Goal: Obtain resource: Download file/media

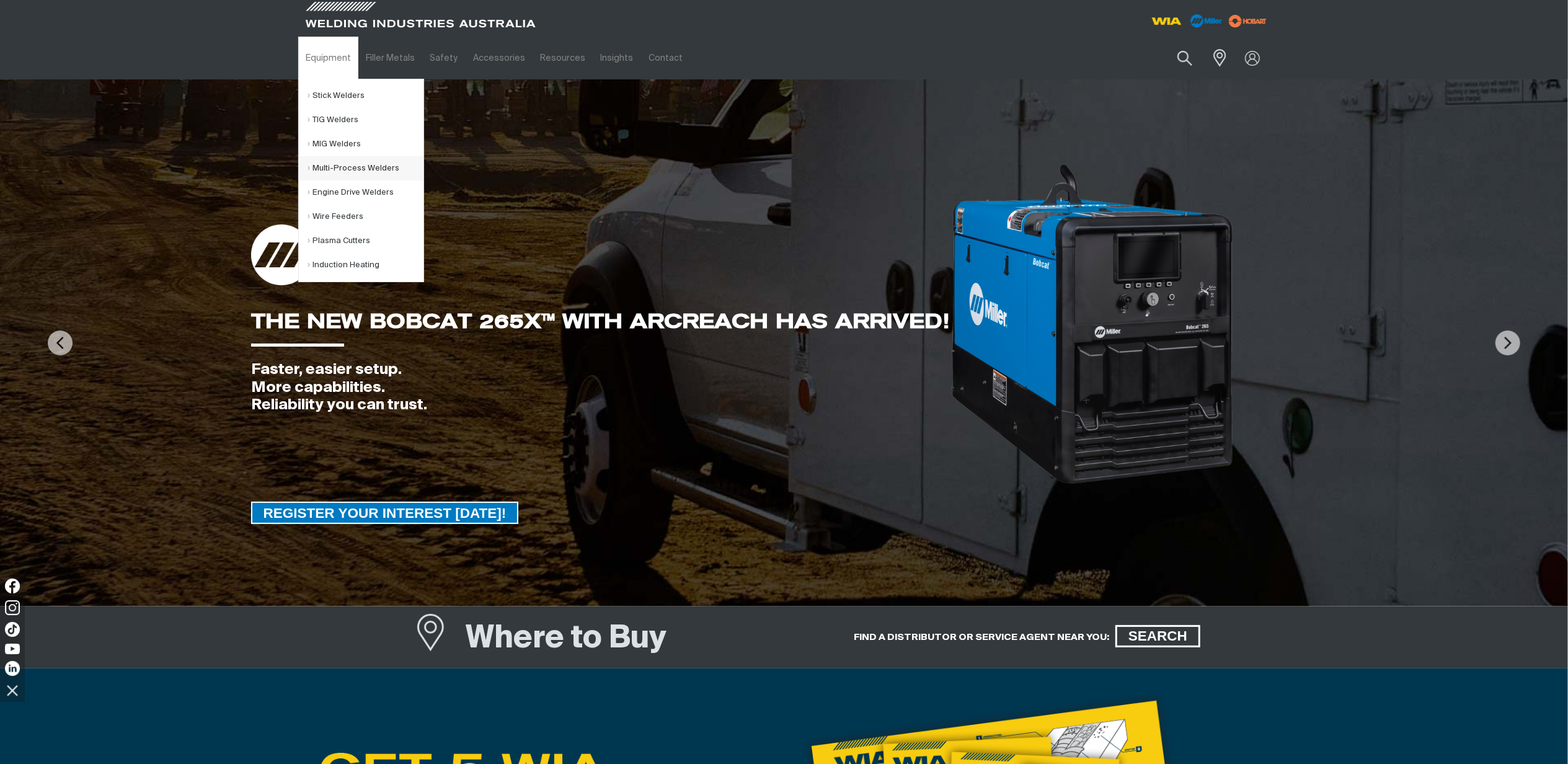
click at [343, 174] on link "Multi-Process Welders" at bounding box center [366, 168] width 115 height 24
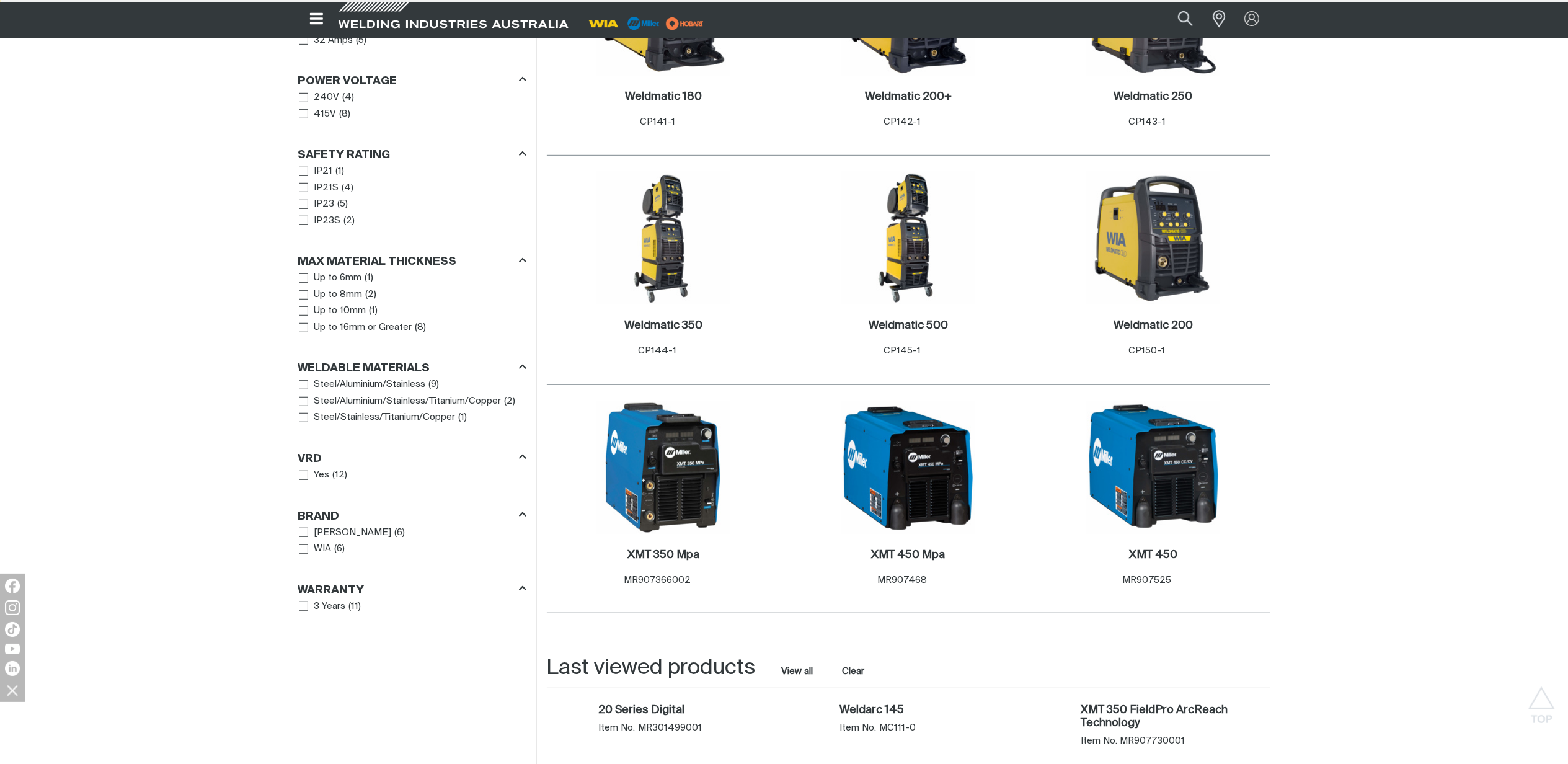
scroll to position [909, 0]
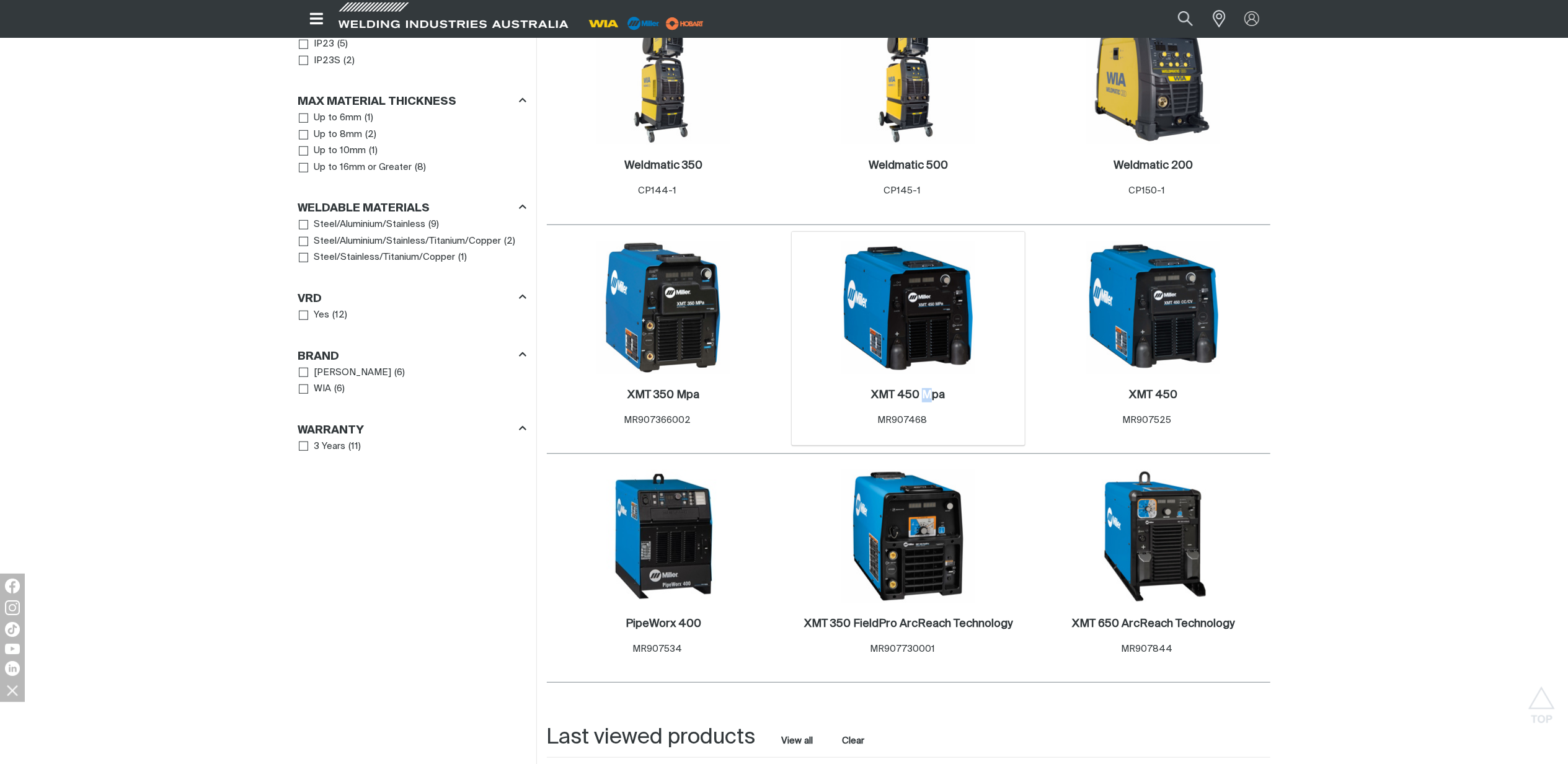
click at [923, 374] on div "XMT 450 Mpa . Item No. MR907468" at bounding box center [909, 410] width 221 height 73
drag, startPoint x: 923, startPoint y: 369, endPoint x: 919, endPoint y: 382, distance: 13.6
click at [919, 389] on h2 "XMT 450 Mpa ." at bounding box center [908, 395] width 74 height 11
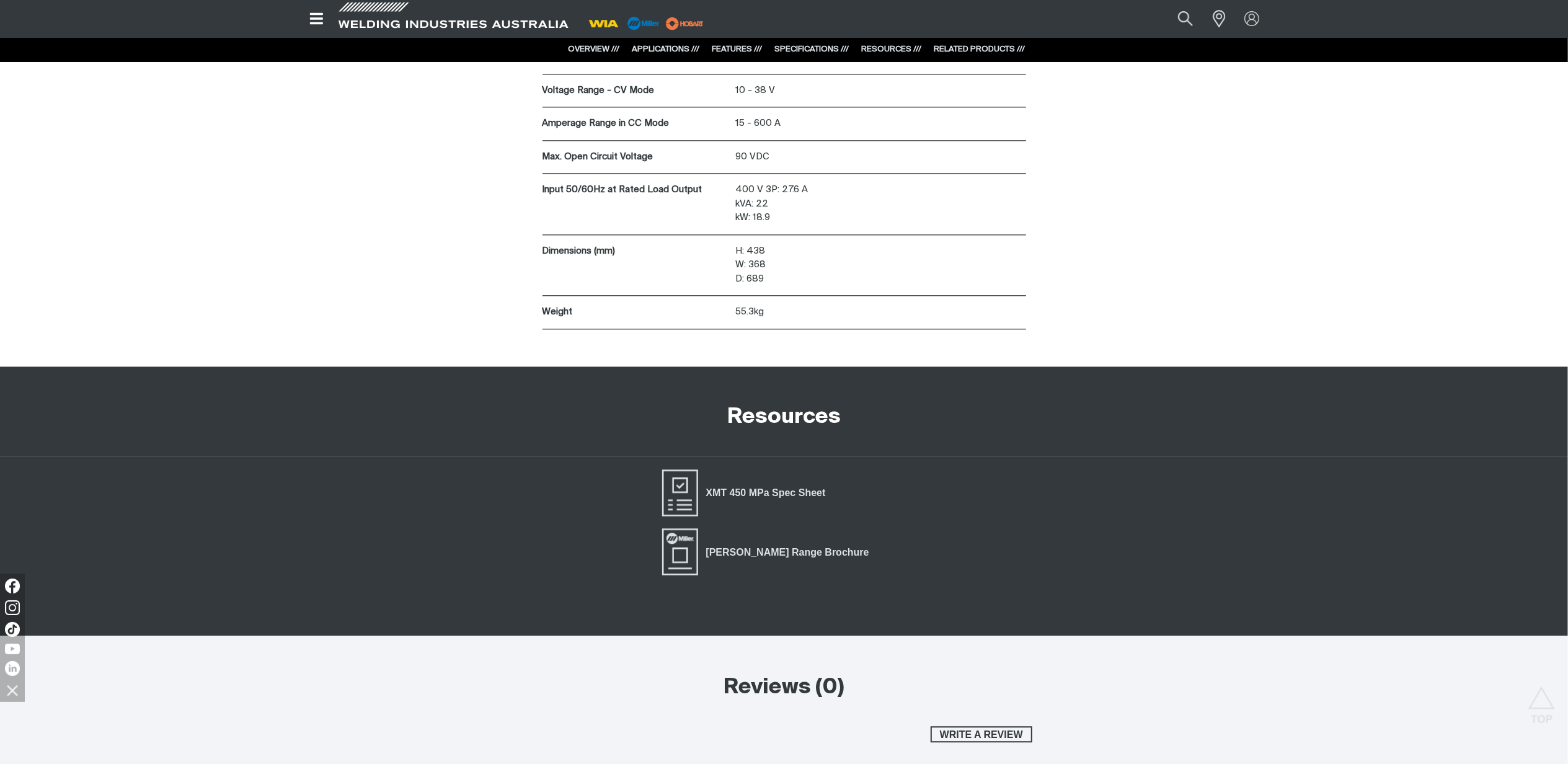
scroll to position [2976, 0]
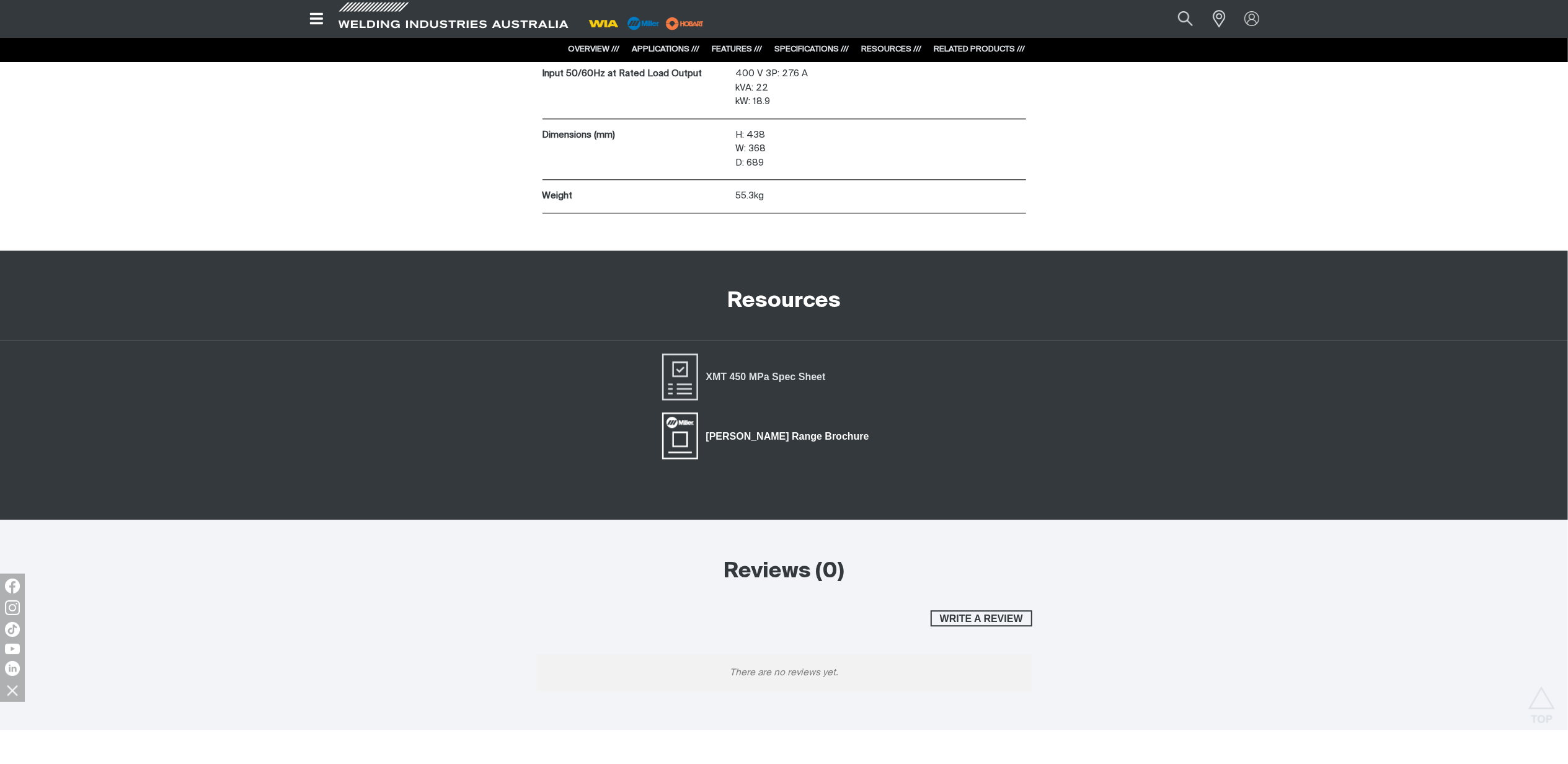
click at [787, 432] on span "Miller Range Brochure" at bounding box center [788, 436] width 179 height 16
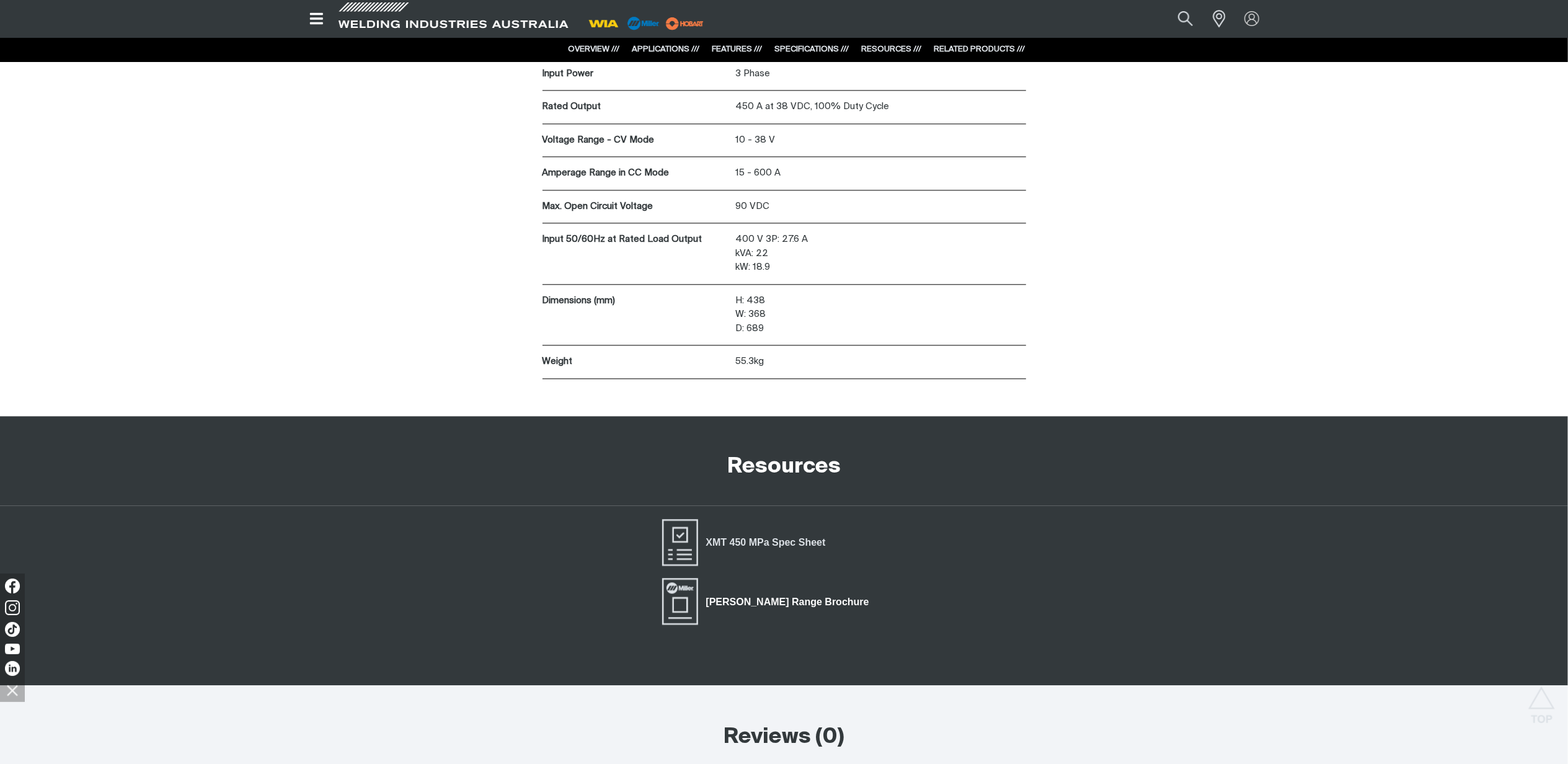
scroll to position [2728, 0]
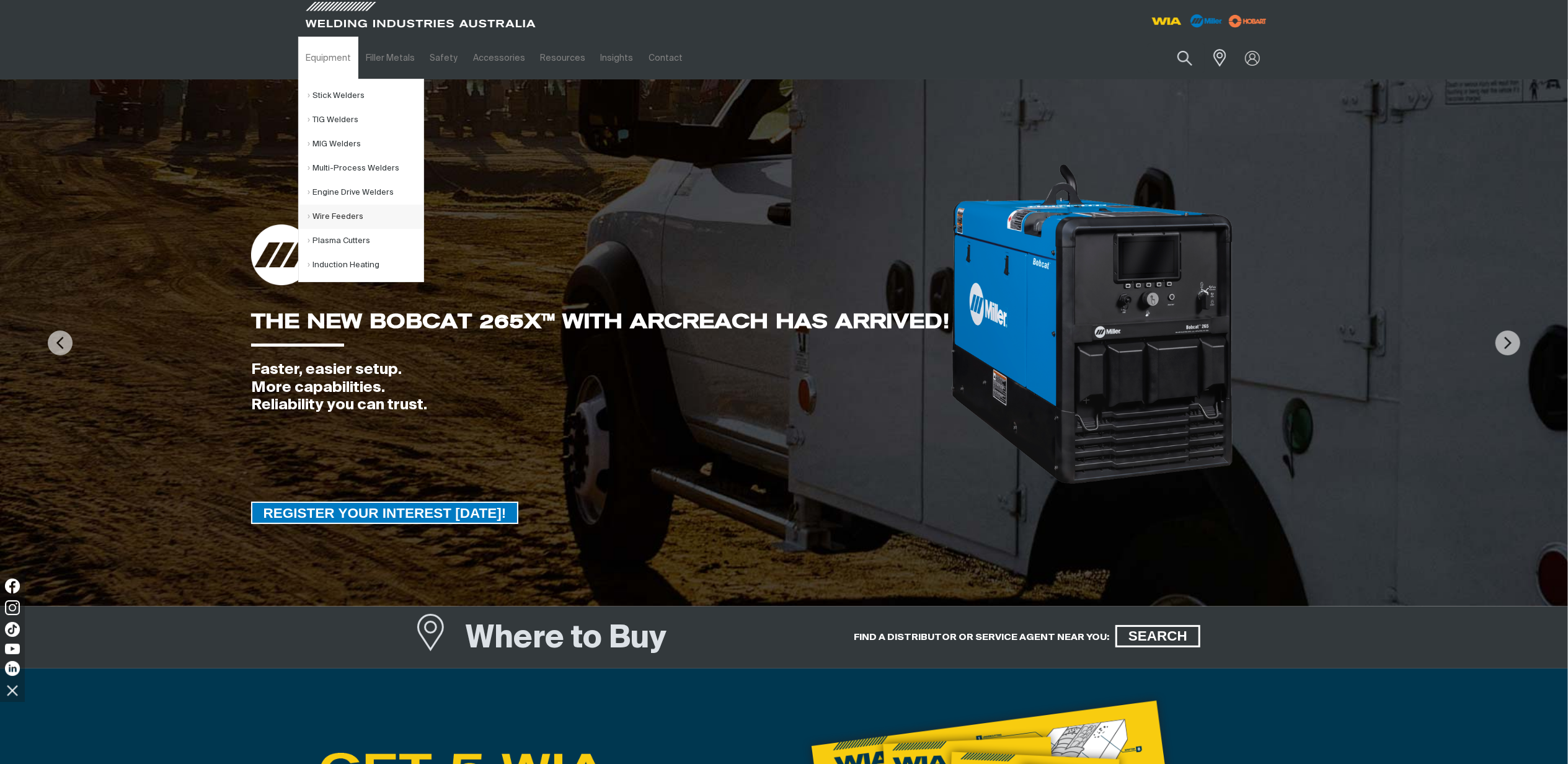
click at [365, 225] on link "Wire Feeders" at bounding box center [366, 217] width 115 height 24
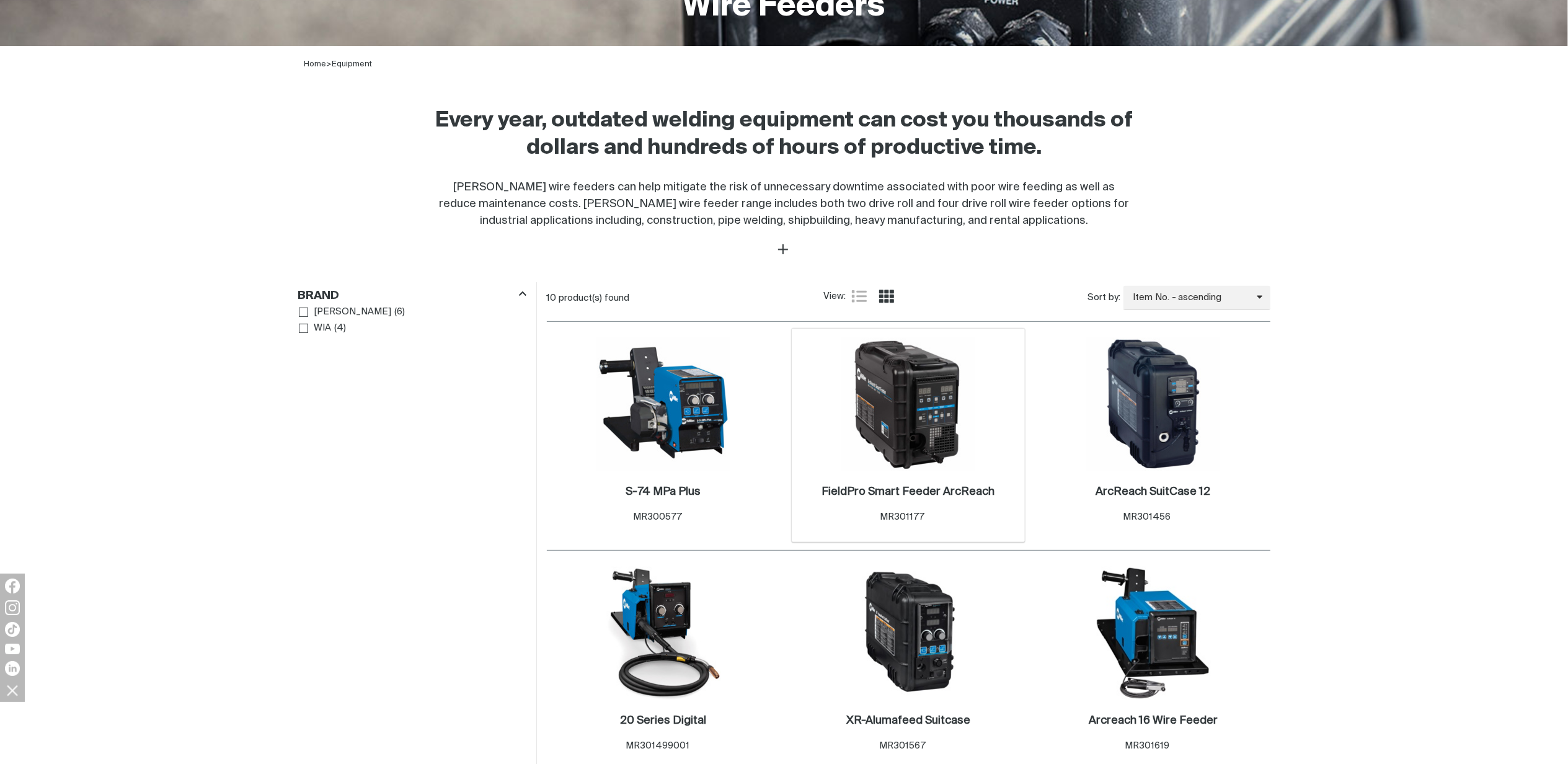
scroll to position [413, 0]
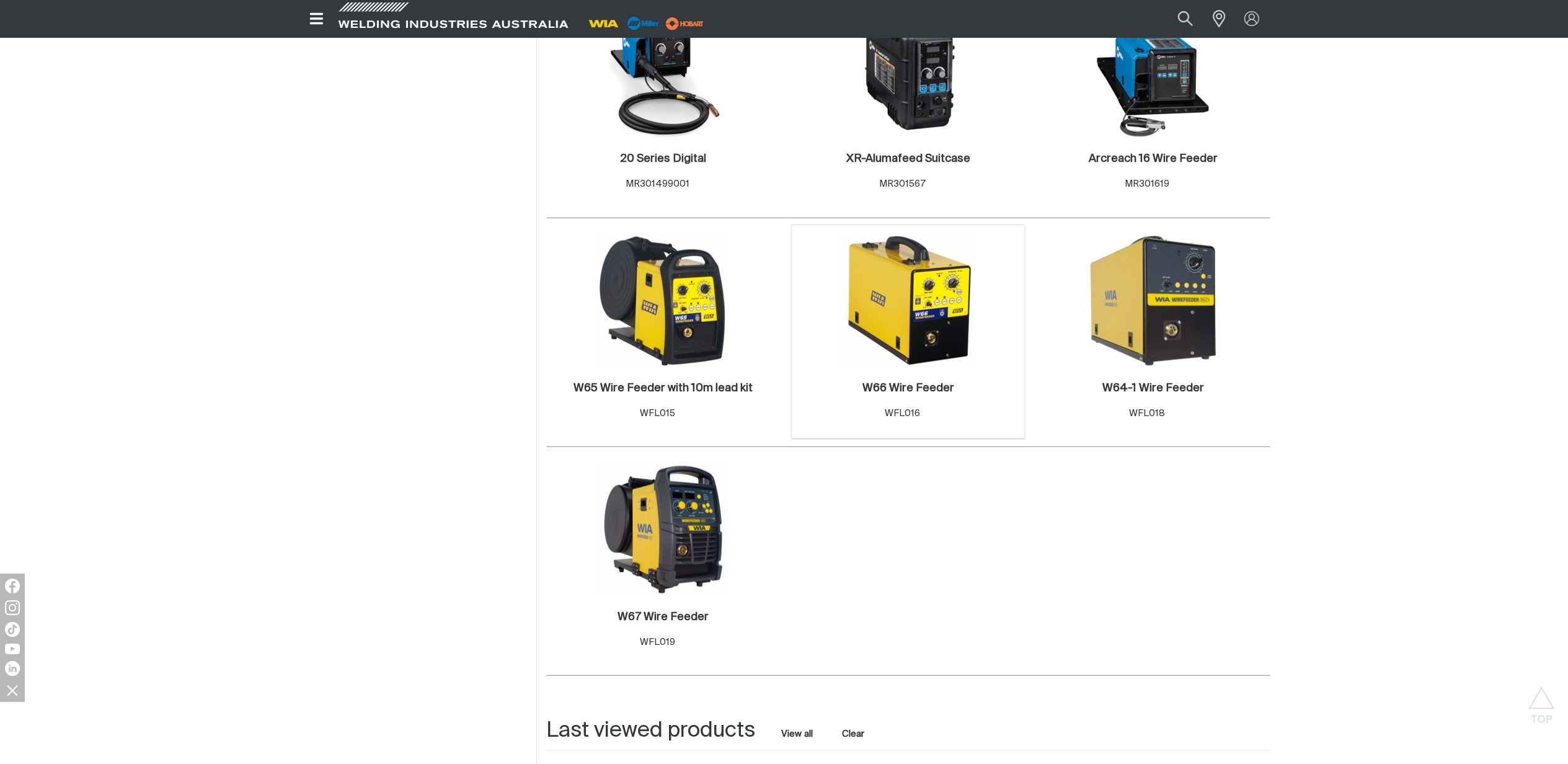
scroll to position [909, 0]
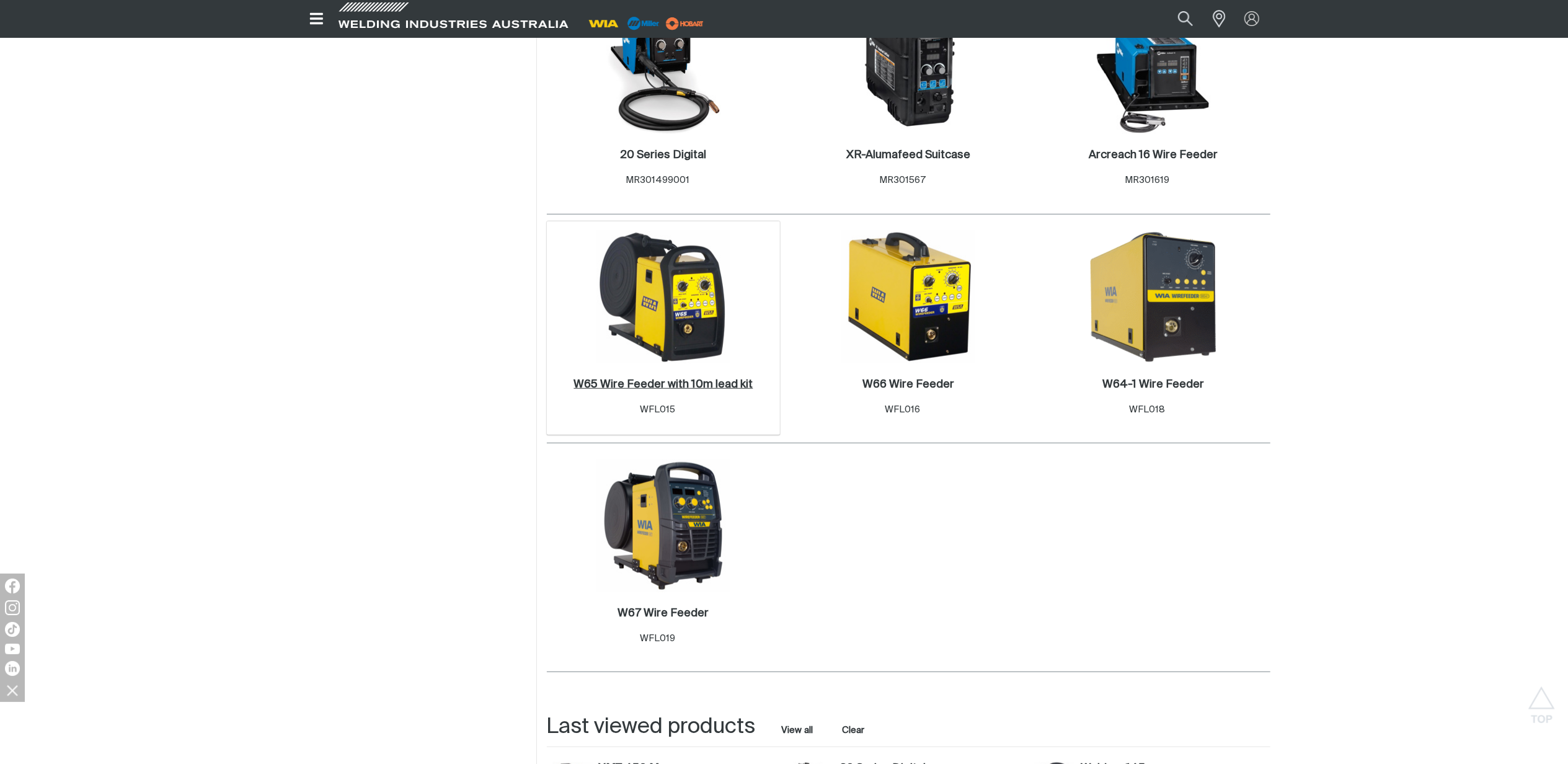
click at [671, 381] on h2 "W65 Wire Feeder with 10m lead kit ." at bounding box center [663, 384] width 179 height 11
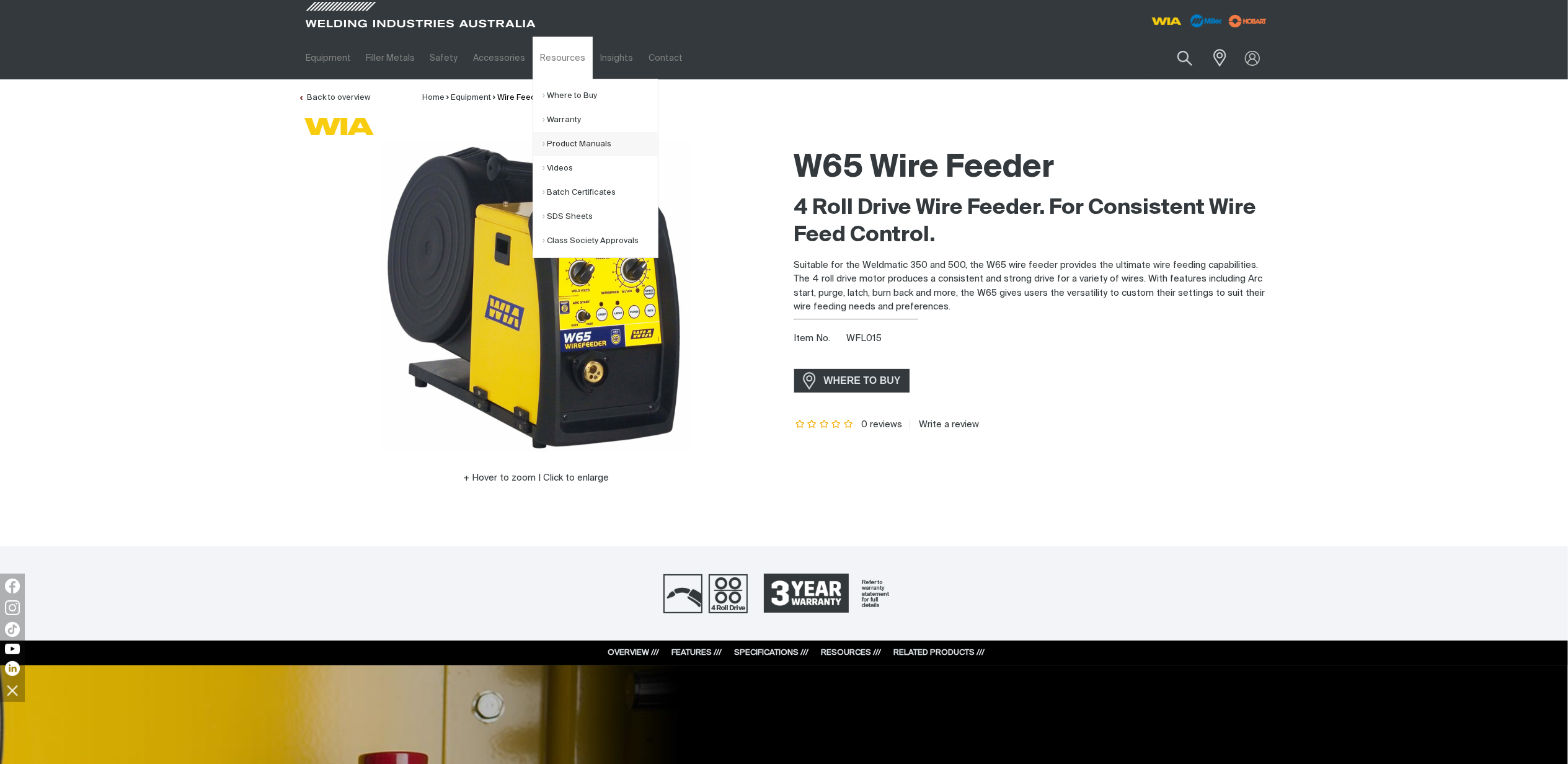
click at [548, 143] on link "Product Manuals" at bounding box center [601, 144] width 115 height 24
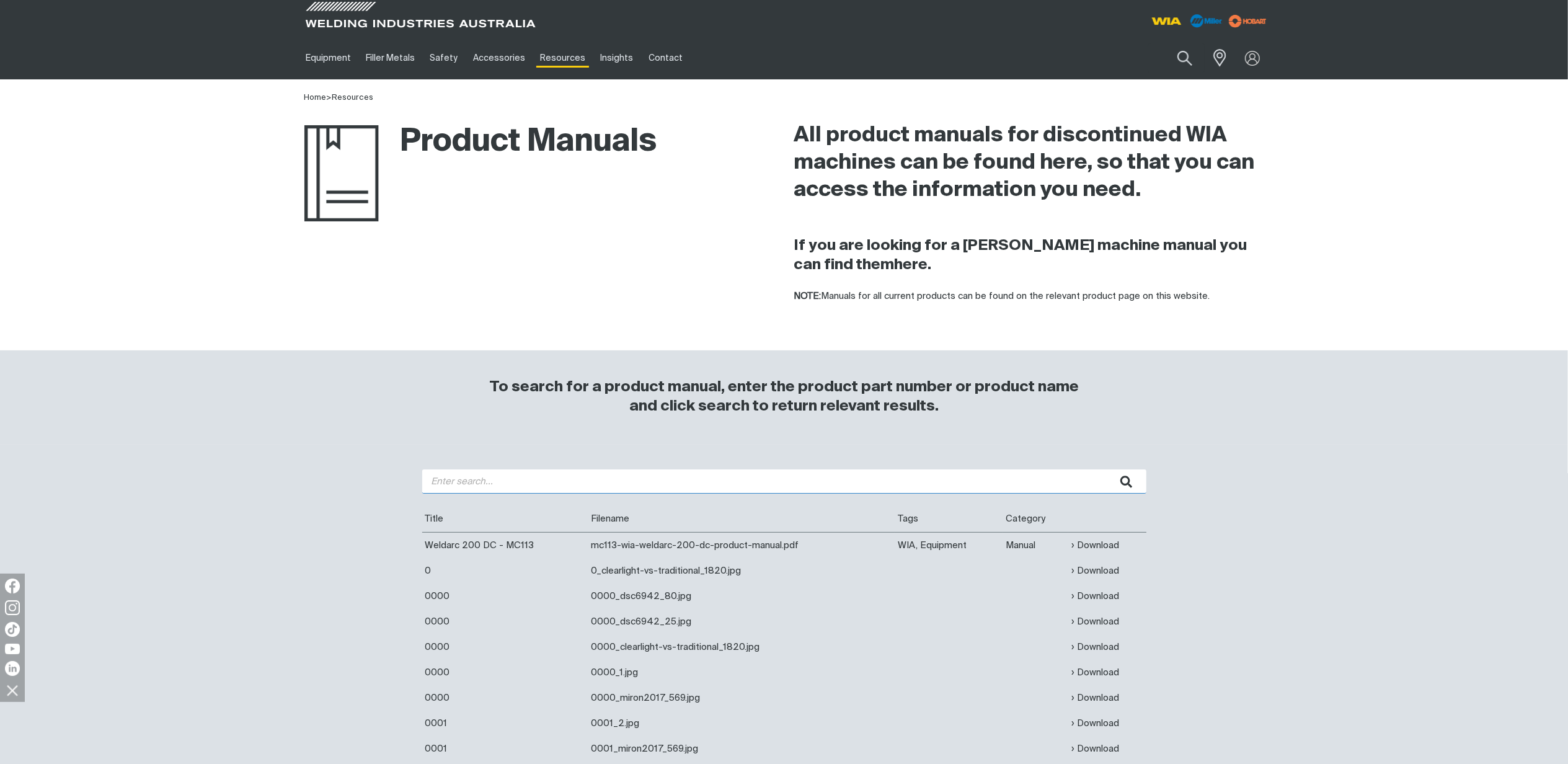
click at [595, 493] on input "search" at bounding box center [785, 481] width 725 height 24
type input "w65"
click at [1125, 490] on icon "submit" at bounding box center [1127, 482] width 13 height 16
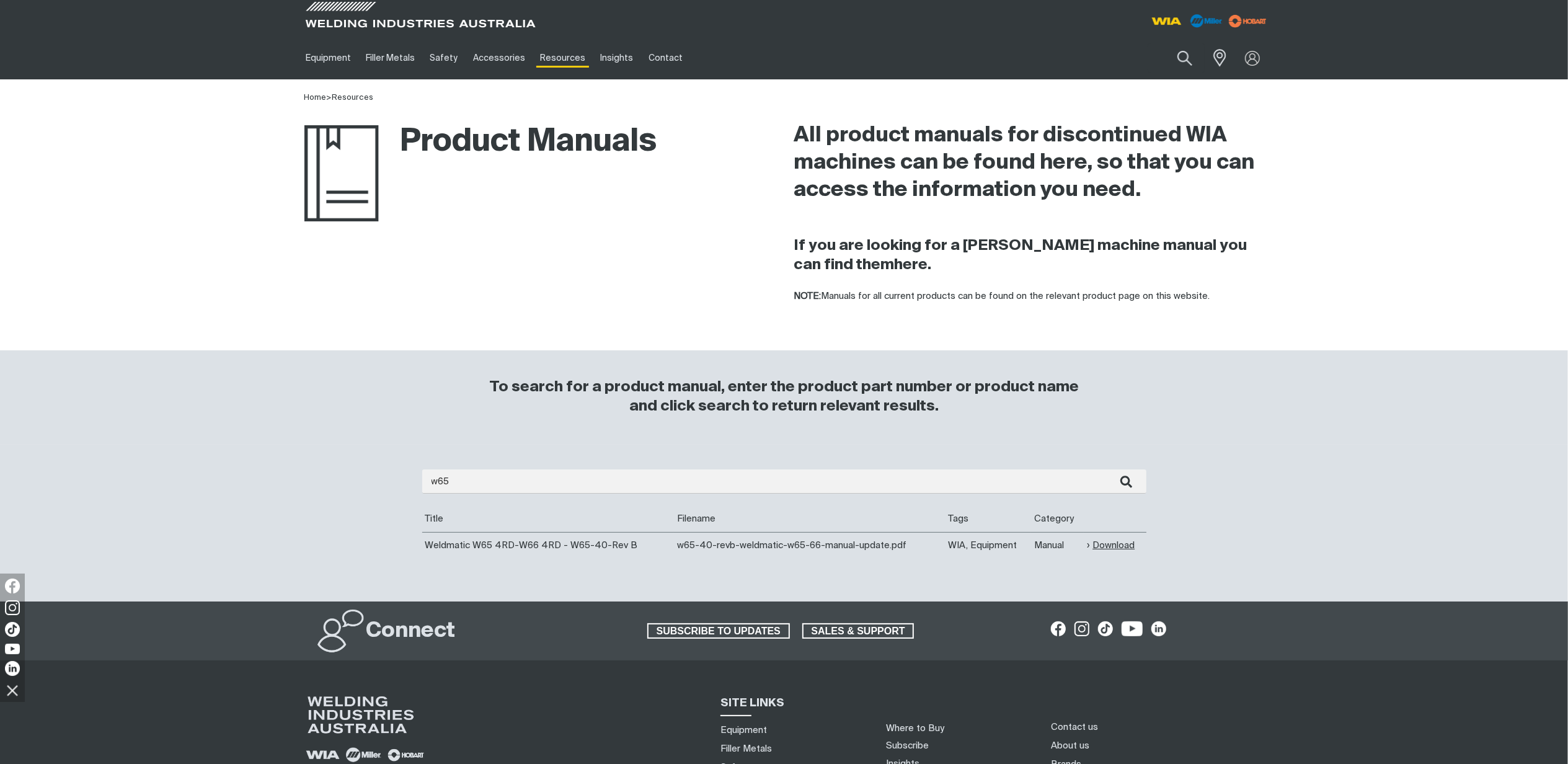
click at [1112, 539] on link "Download" at bounding box center [1110, 546] width 48 height 14
click at [1252, 68] on div at bounding box center [1252, 58] width 35 height 23
click at [1216, 83] on link "Partner Login" at bounding box center [1202, 82] width 137 height 23
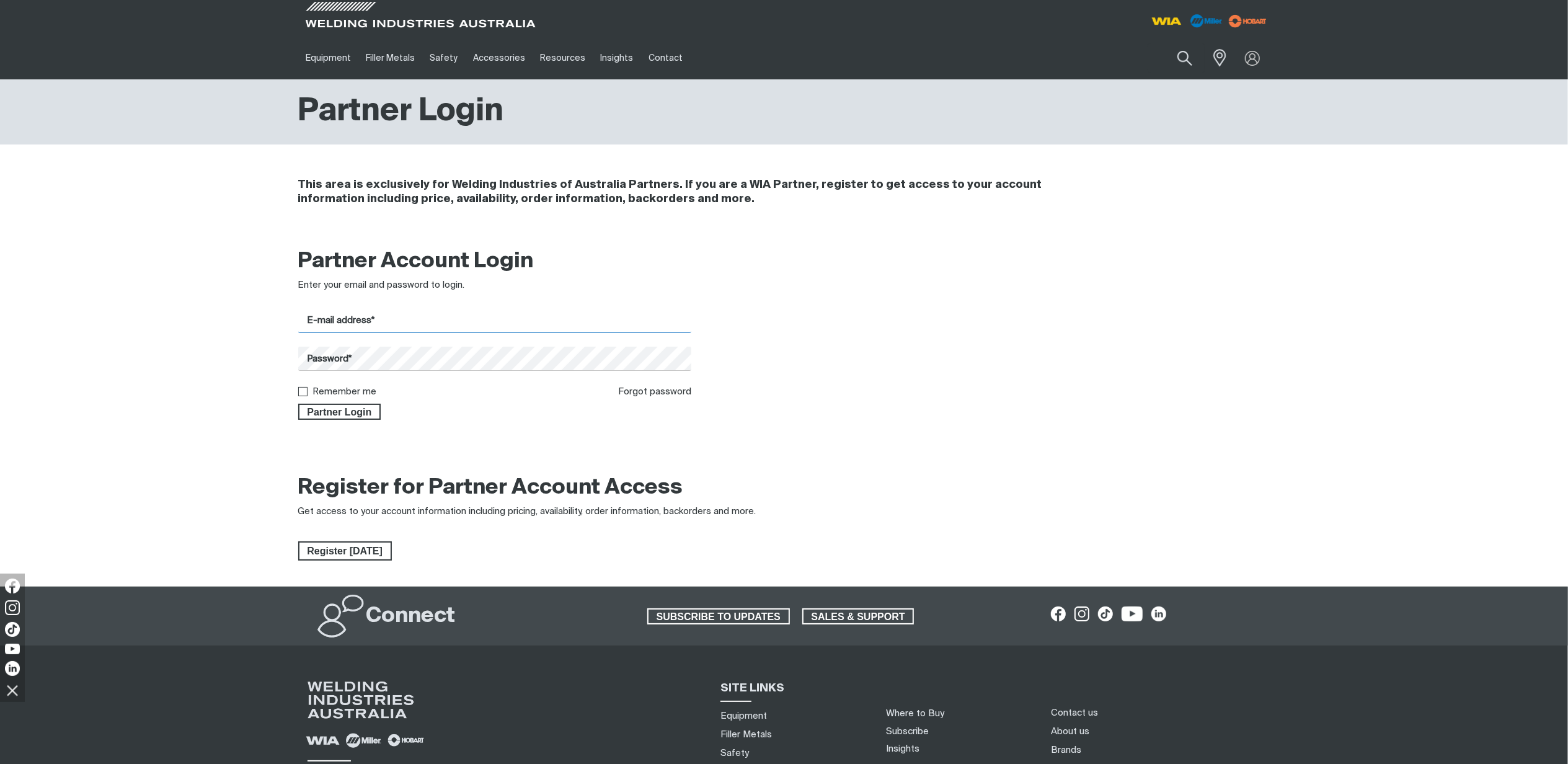
type input "[PERSON_NAME][EMAIL_ADDRESS][PERSON_NAME][DOMAIN_NAME]"
click at [337, 417] on span "Partner Login" at bounding box center [340, 412] width 81 height 16
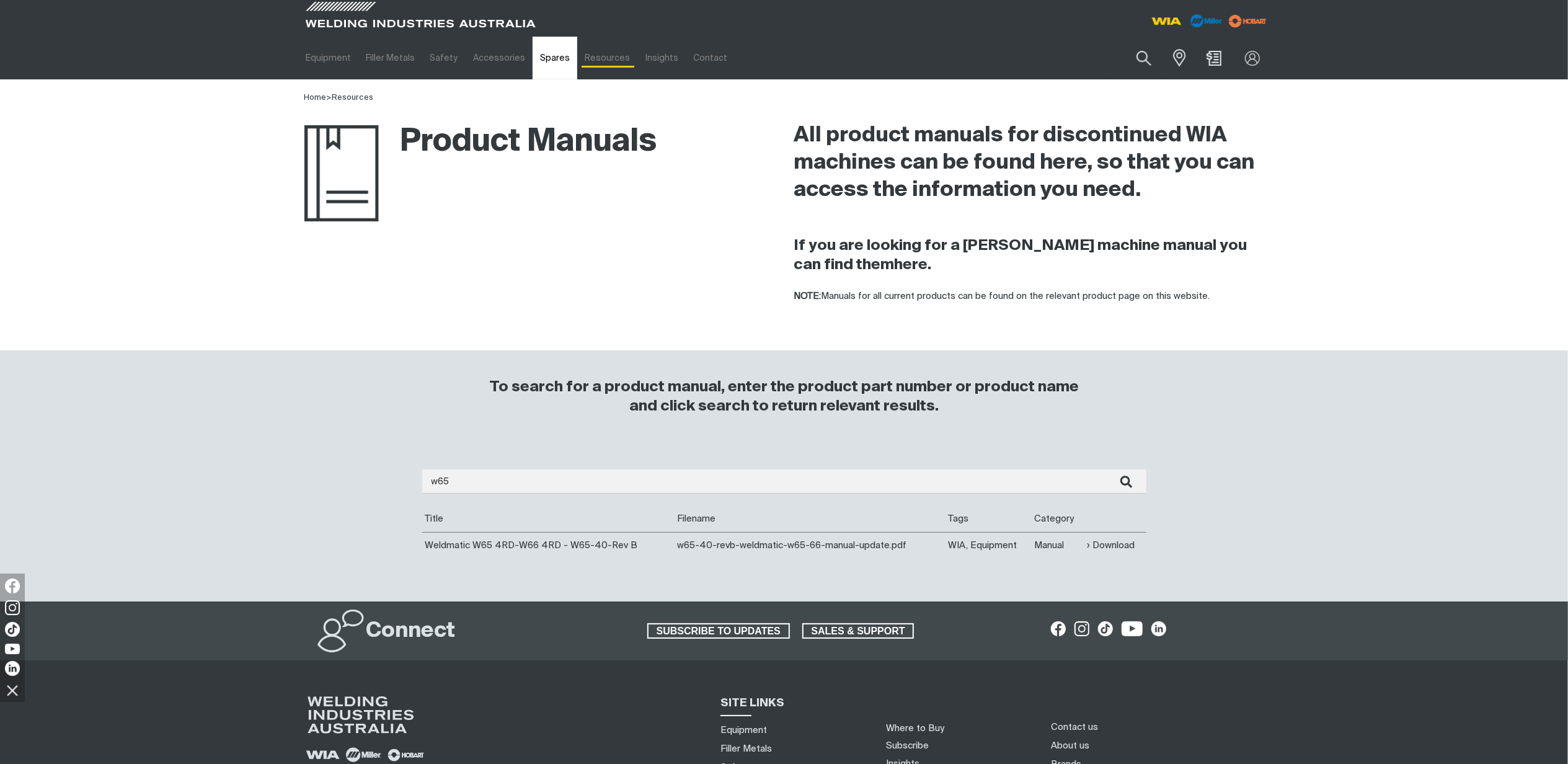
click at [540, 63] on link "Spares" at bounding box center [556, 58] width 45 height 43
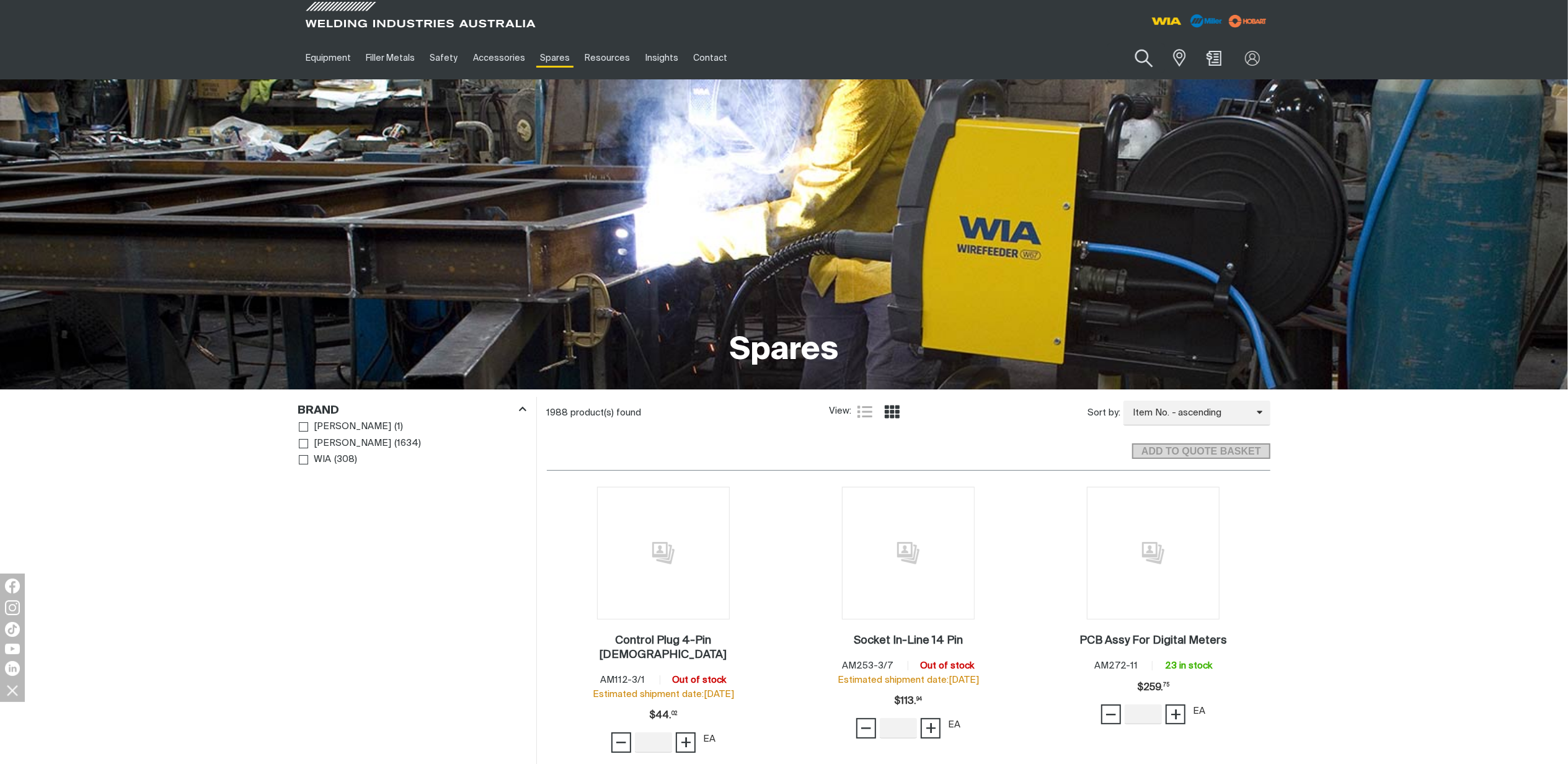
click at [1125, 61] on button "Search products" at bounding box center [1145, 58] width 50 height 35
click at [990, 63] on input "Search" at bounding box center [1069, 58] width 191 height 28
type input "wf058"
click at [1079, 91] on span "Wirefeed Bracket, W65 - WF058 Spares" at bounding box center [1073, 89] width 120 height 25
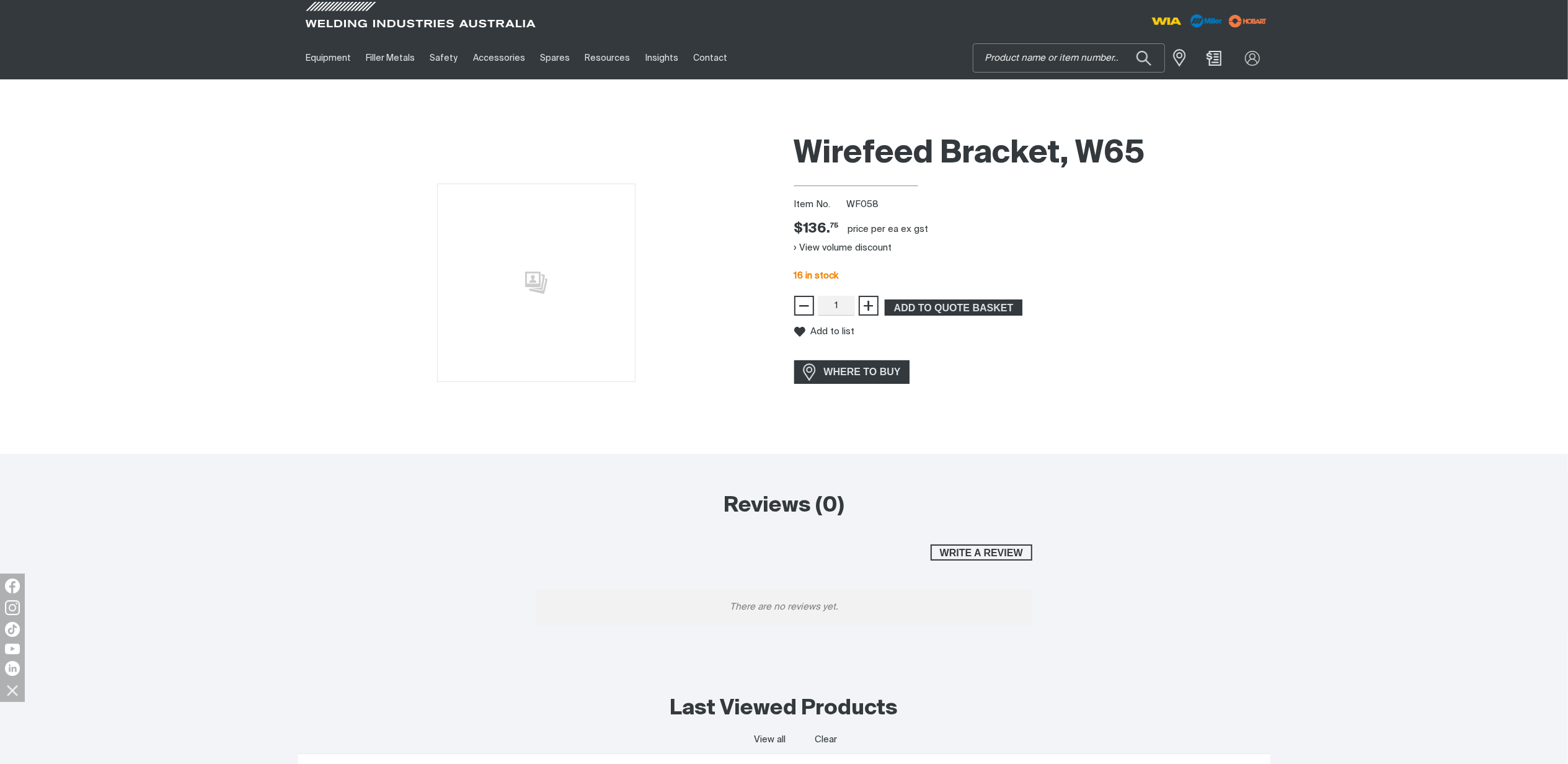
click at [1056, 58] on input "Search" at bounding box center [1069, 58] width 191 height 28
type input "Wf057"
click at [1047, 85] on span "Wire Feeed Assembly & Motor W65 - WF057" at bounding box center [1083, 86] width 142 height 21
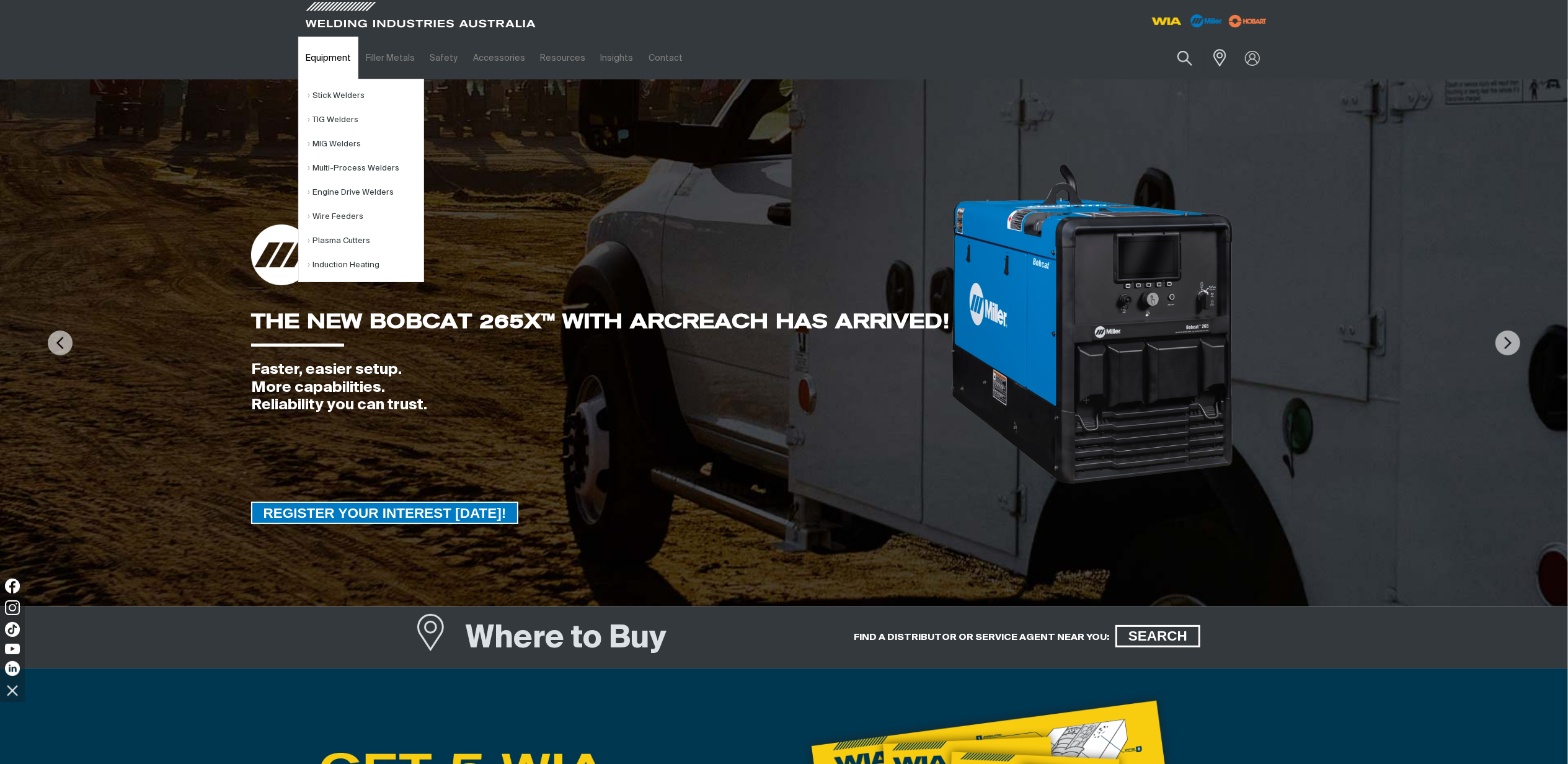
click at [345, 63] on link "Equipment" at bounding box center [328, 58] width 60 height 43
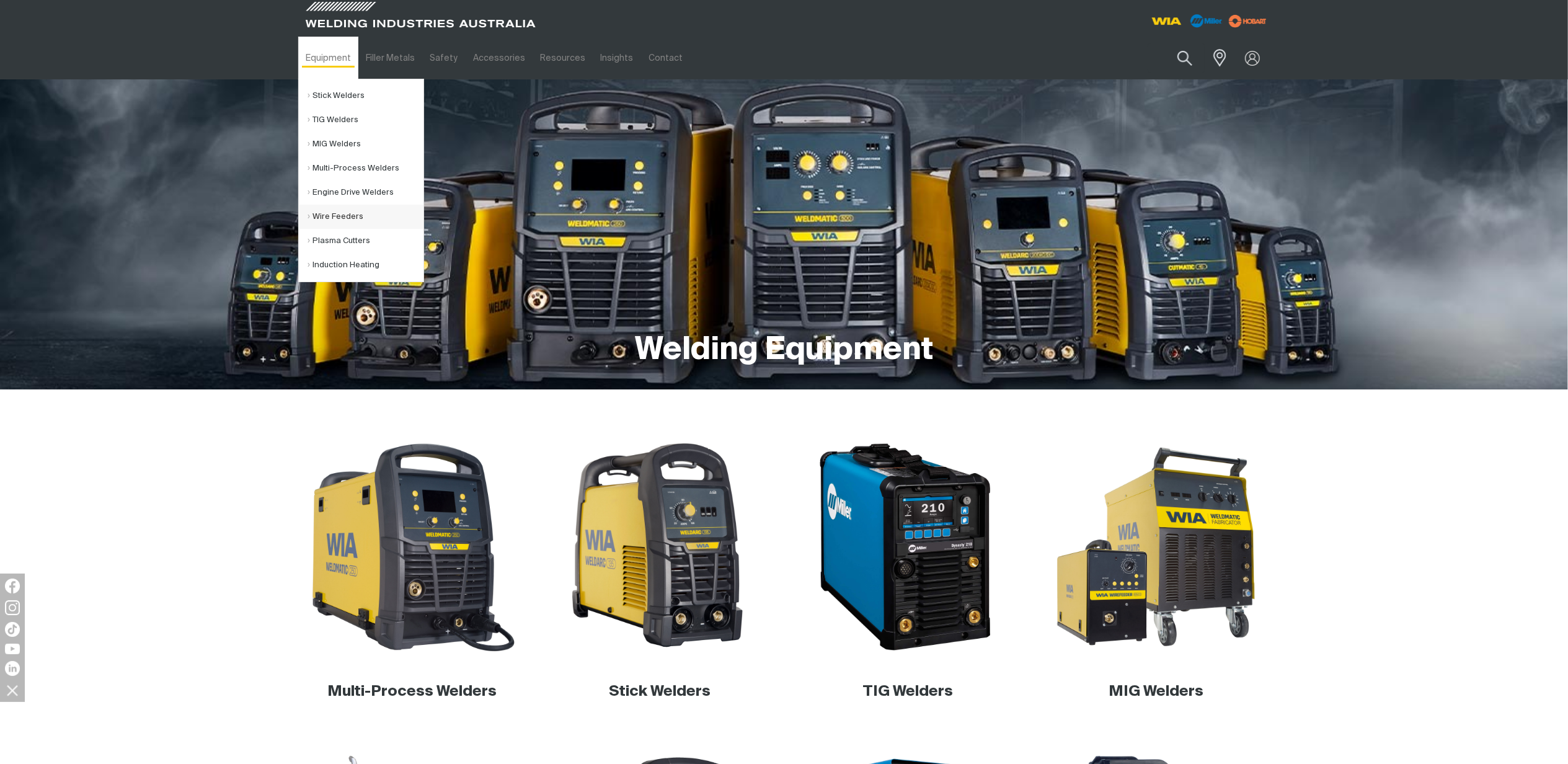
click at [360, 221] on link "Wire Feeders" at bounding box center [366, 217] width 115 height 24
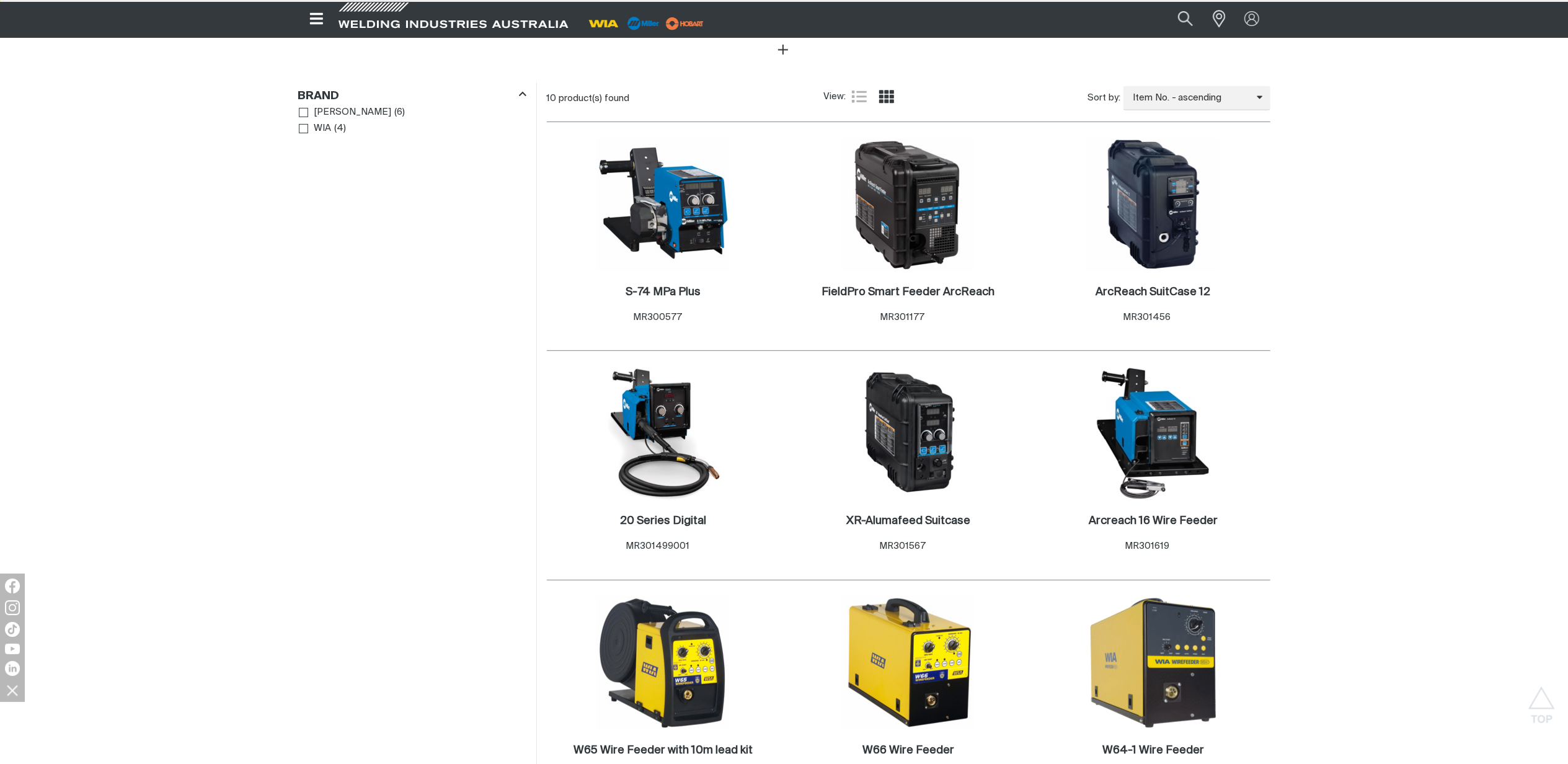
scroll to position [661, 0]
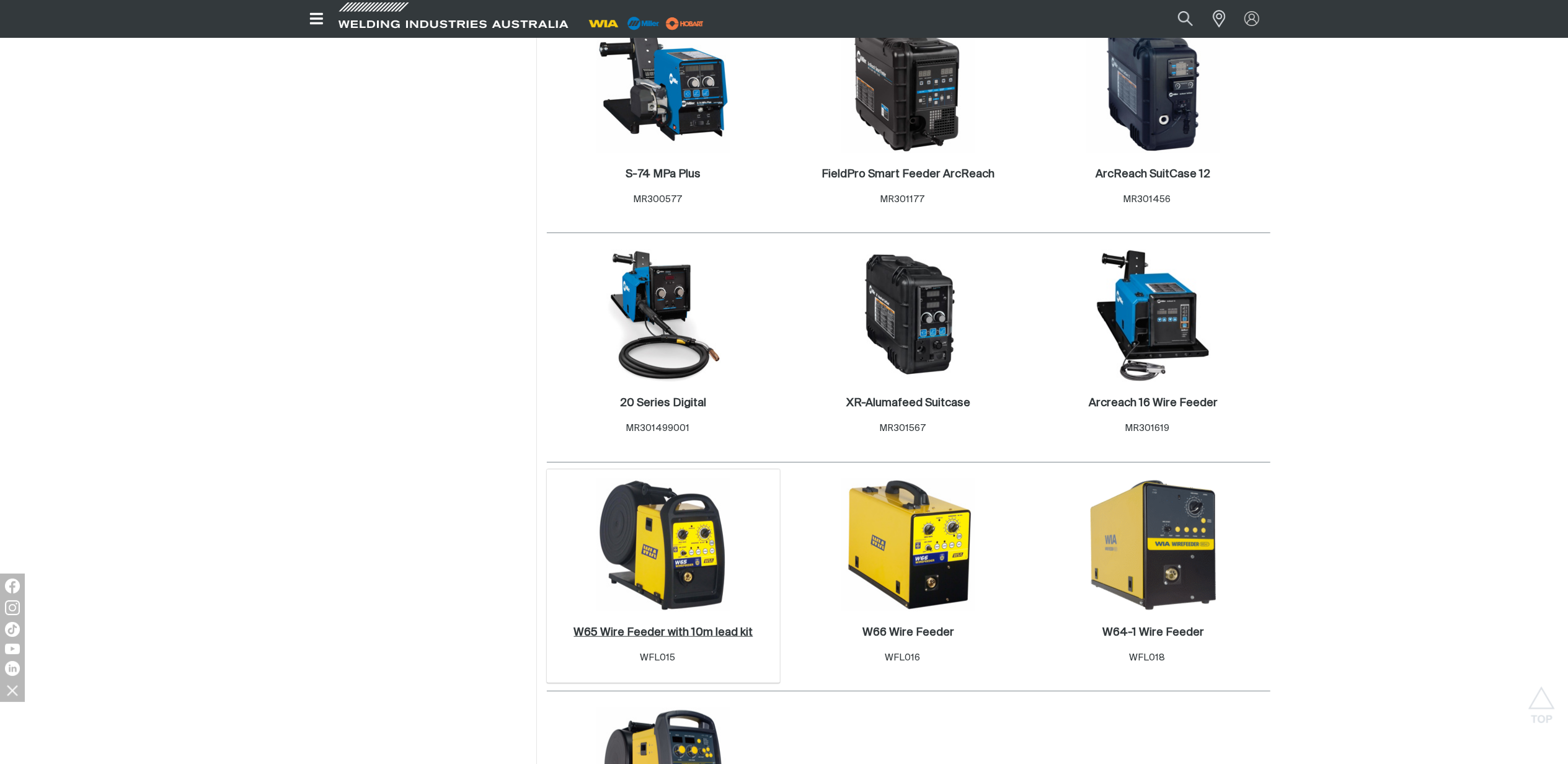
click at [658, 627] on link "W65 Wire Feeder with 10m lead kit ." at bounding box center [663, 633] width 179 height 14
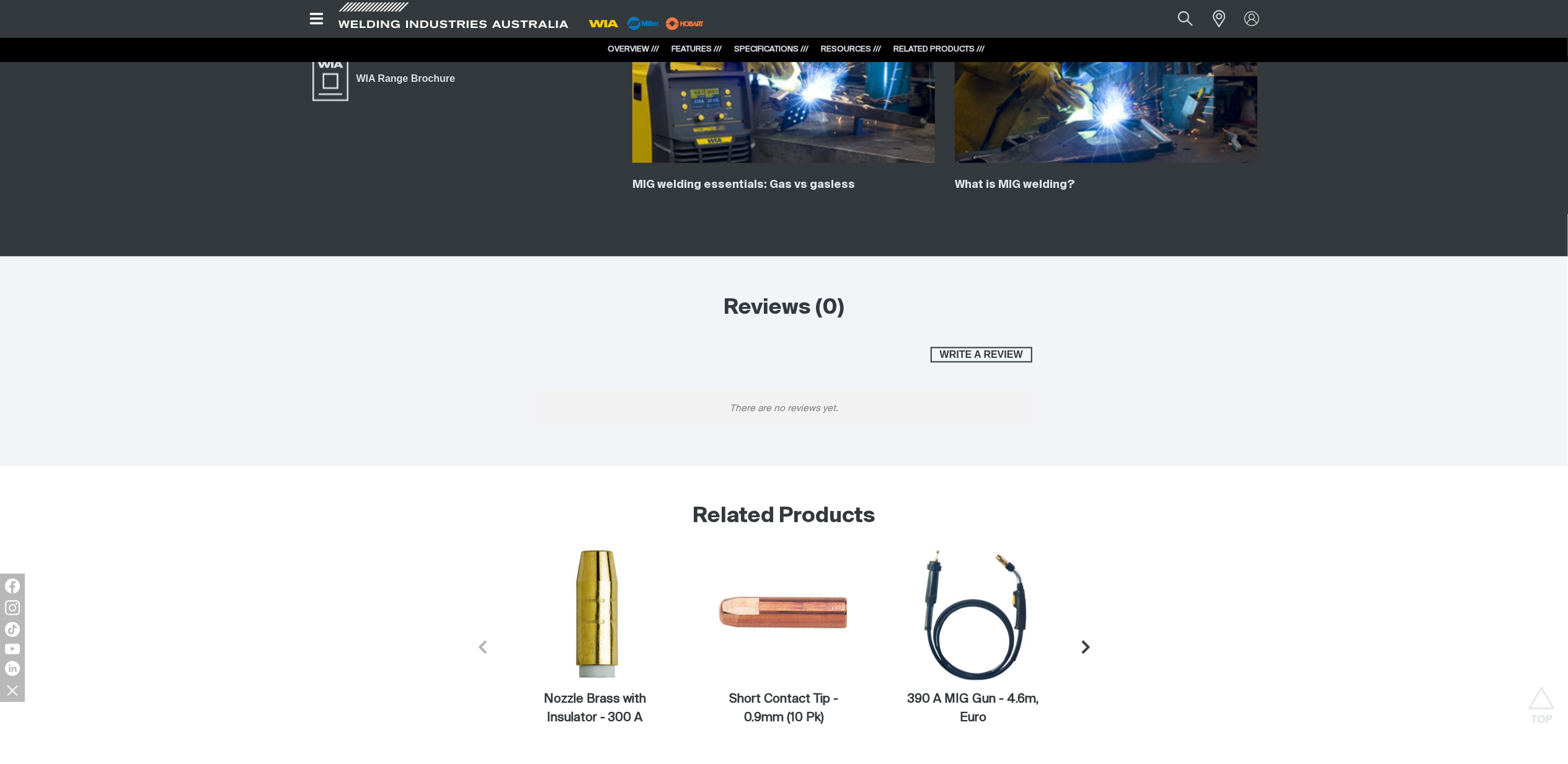
scroll to position [1818, 0]
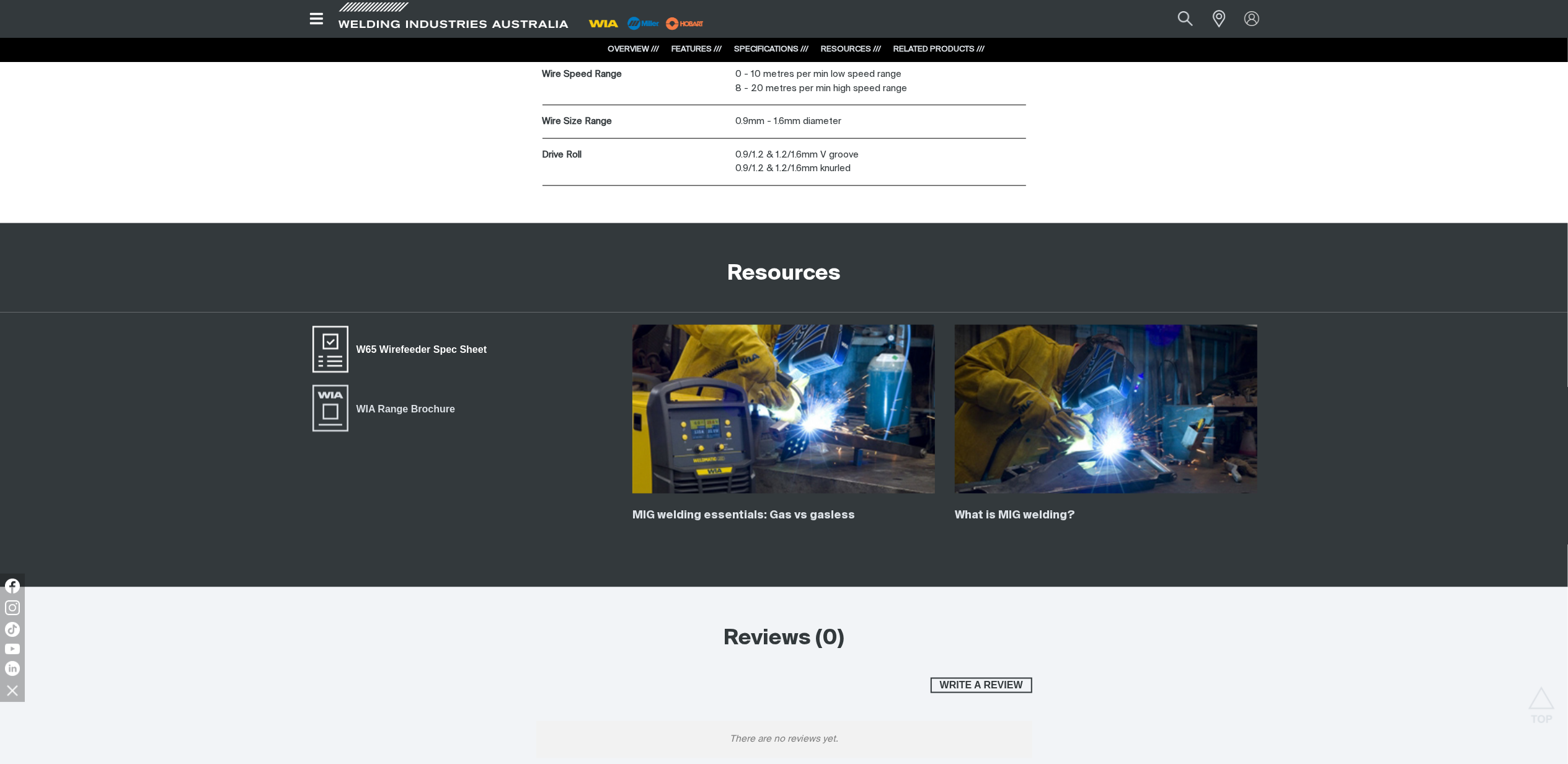
click at [435, 343] on link "W65 Wirefeeder Spec Sheet" at bounding box center [403, 349] width 184 height 49
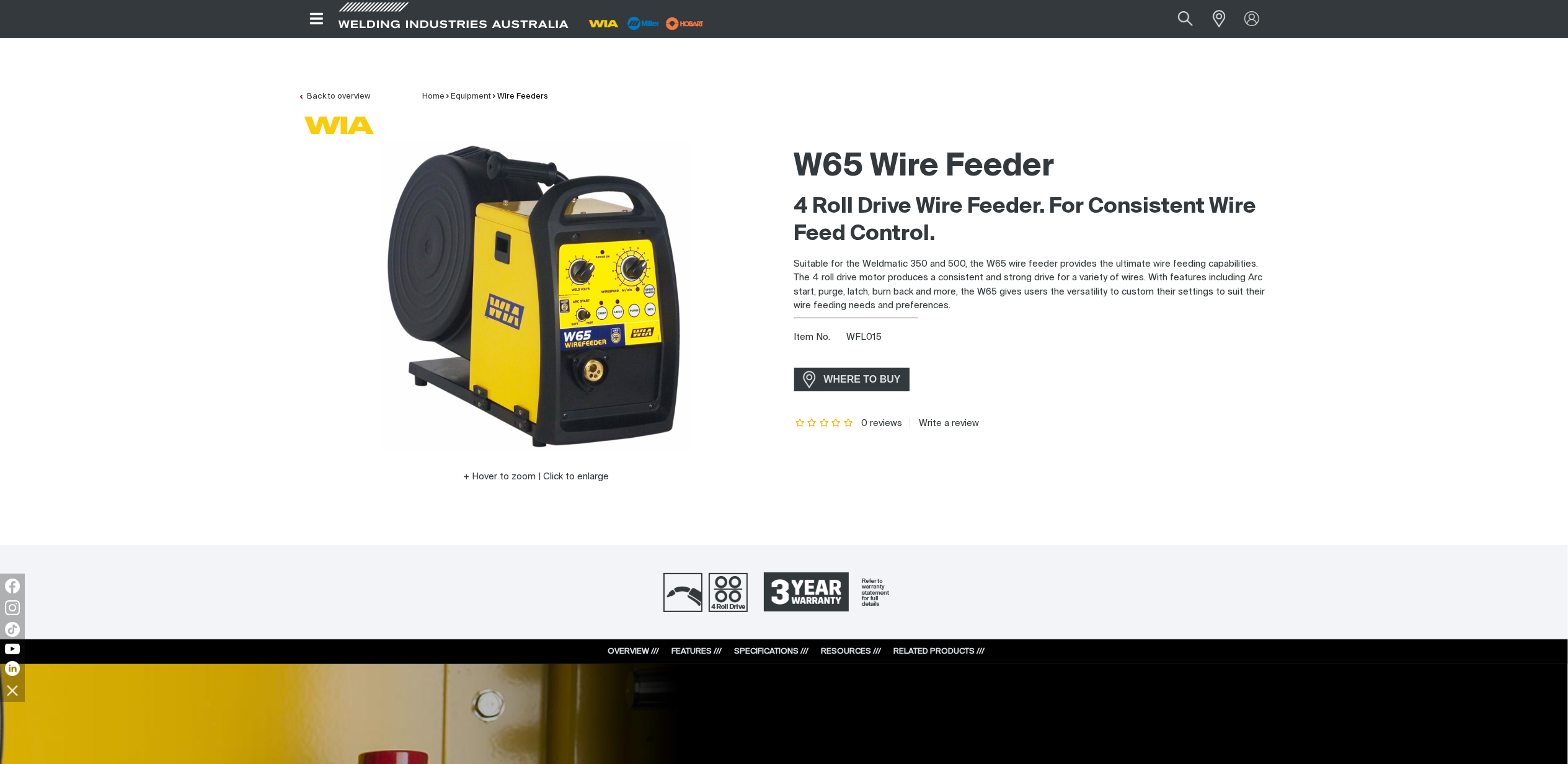
scroll to position [0, 0]
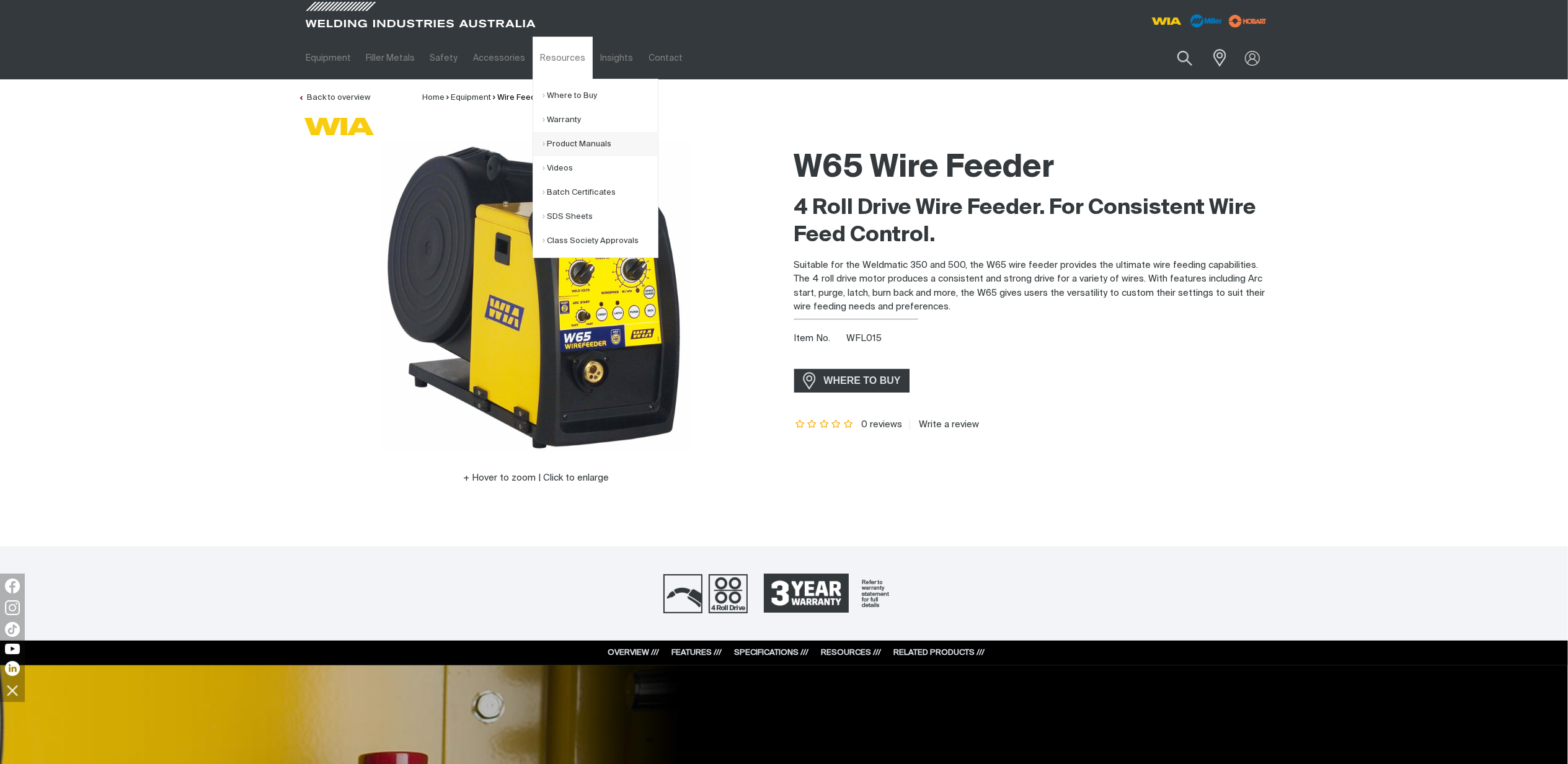
click at [568, 139] on link "Product Manuals" at bounding box center [601, 144] width 115 height 24
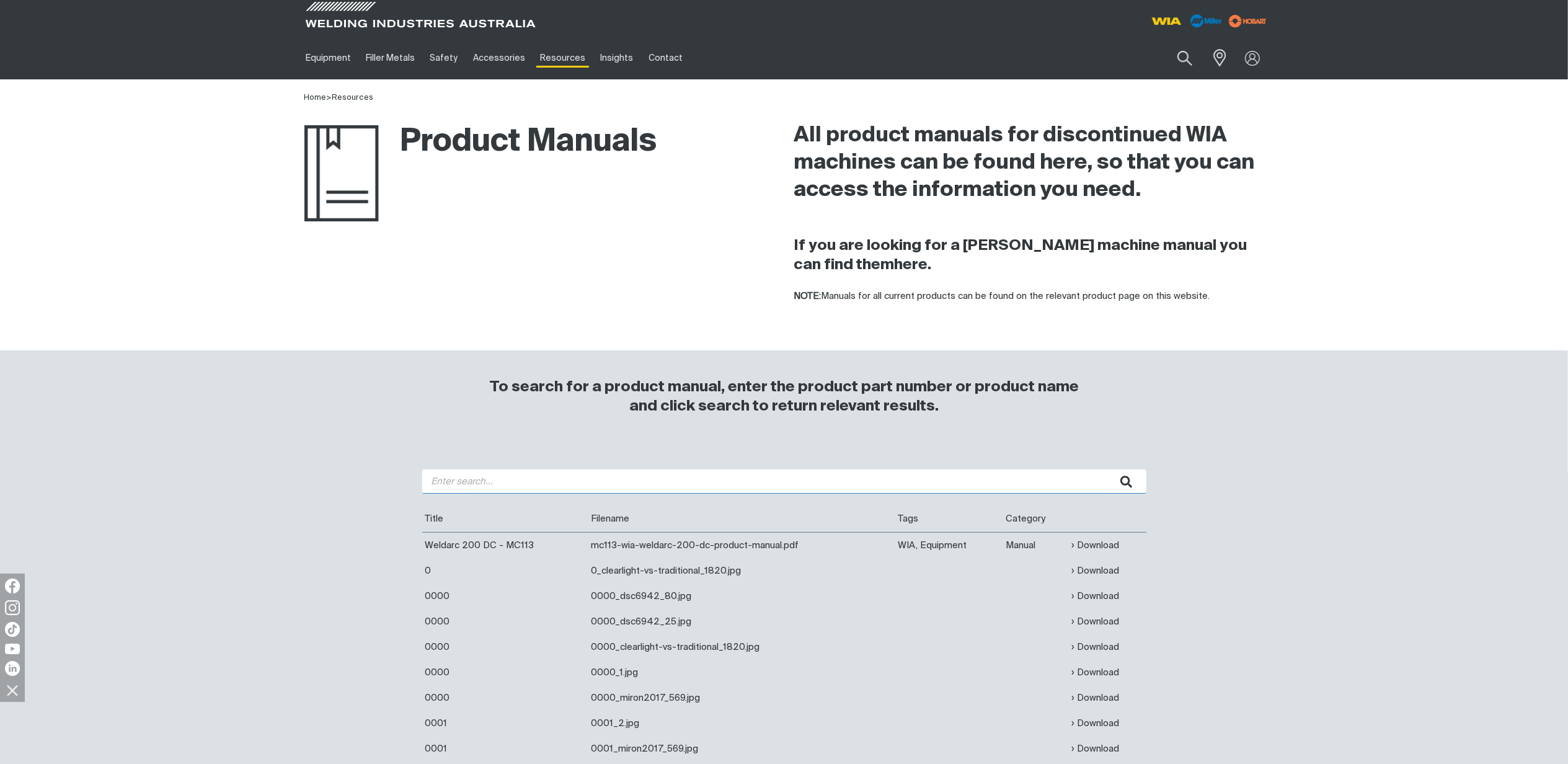
click at [623, 480] on input "search" at bounding box center [785, 481] width 725 height 24
type input "w65"
click at [1108, 469] on button "submit" at bounding box center [1127, 481] width 39 height 24
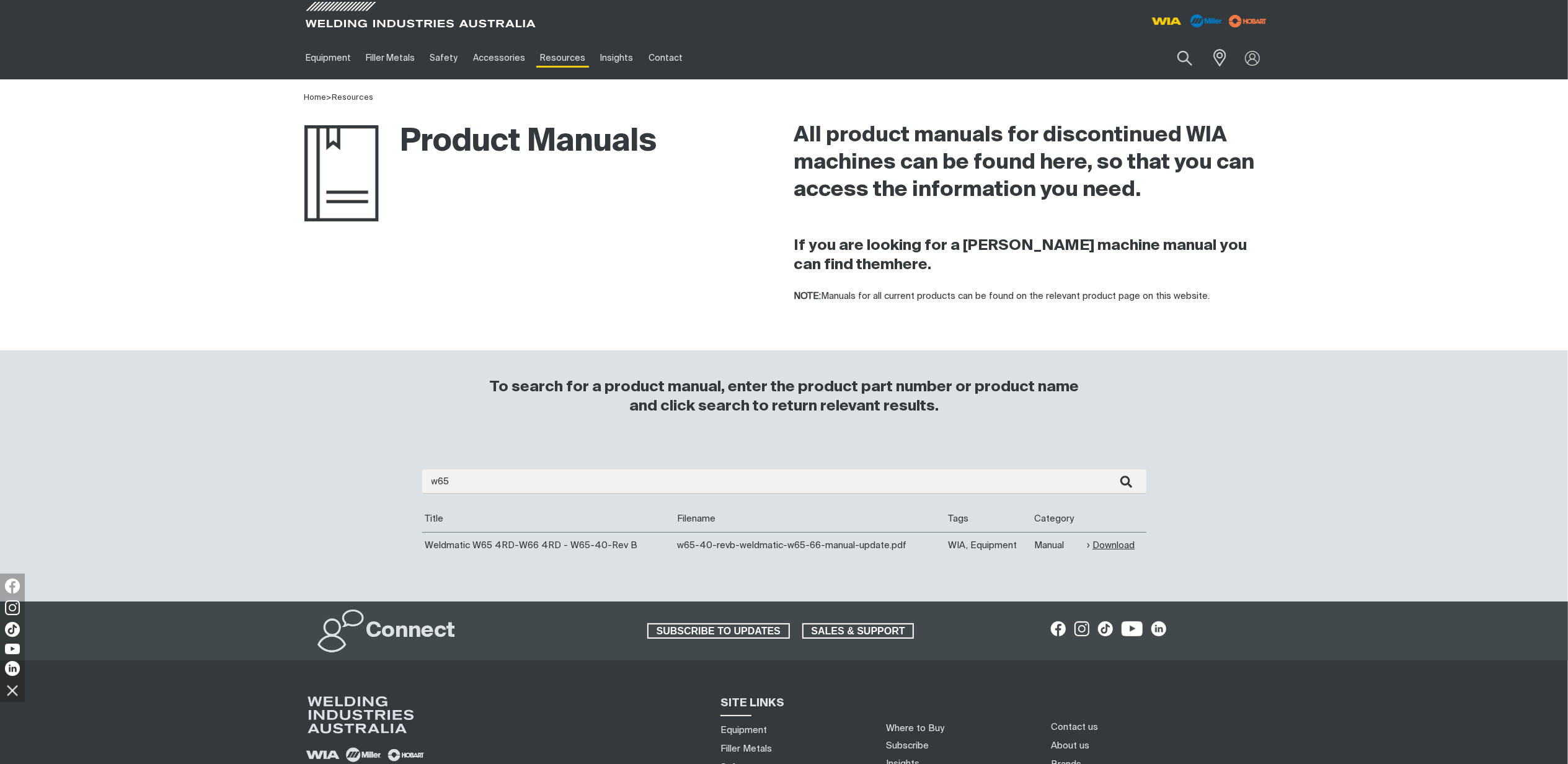
click at [1108, 549] on link "Download" at bounding box center [1110, 546] width 48 height 14
